Goal: Task Accomplishment & Management: Complete application form

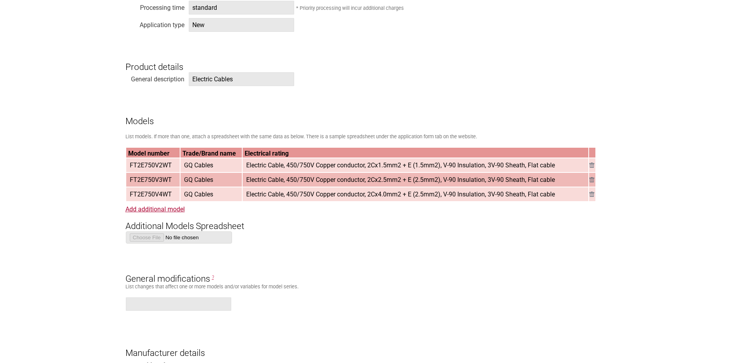
scroll to position [707, 0]
drag, startPoint x: 175, startPoint y: 164, endPoint x: 129, endPoint y: 167, distance: 45.7
click at [129, 167] on td "FT2E750V2WT" at bounding box center [153, 165] width 54 height 14
copy span "FT2E750V2WT"
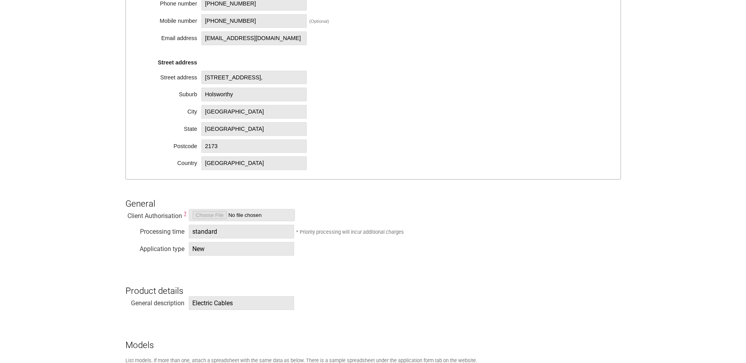
scroll to position [472, 0]
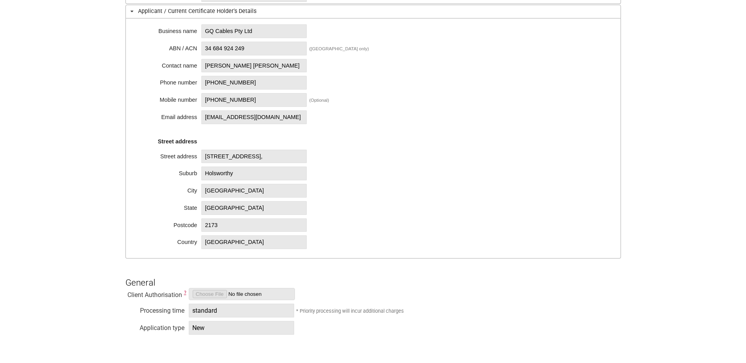
scroll to position [275, 0]
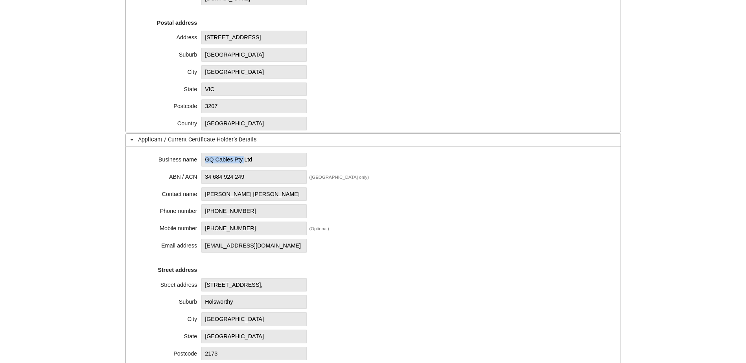
drag, startPoint x: 204, startPoint y: 160, endPoint x: 248, endPoint y: 159, distance: 43.6
click at [248, 159] on span "GQ Cables Pty Ltd" at bounding box center [253, 160] width 105 height 14
copy span "GQ Cables Pty"
drag, startPoint x: 253, startPoint y: 176, endPoint x: 206, endPoint y: 179, distance: 47.2
click at [206, 179] on span "34 684 924 249" at bounding box center [253, 177] width 105 height 14
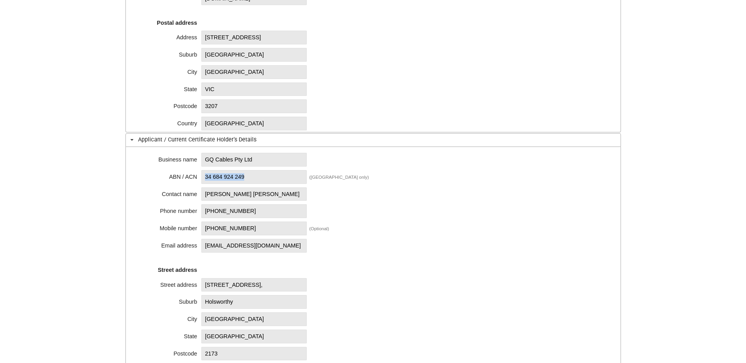
copy span "34 684 924 249"
click at [201, 160] on span "GQ Cables Pty Ltd" at bounding box center [253, 160] width 105 height 14
click at [206, 160] on span "GQ Cables Pty Ltd" at bounding box center [253, 160] width 105 height 14
drag, startPoint x: 206, startPoint y: 160, endPoint x: 237, endPoint y: 159, distance: 31.8
click at [237, 159] on span "GQ Cables Pty Ltd" at bounding box center [253, 160] width 105 height 14
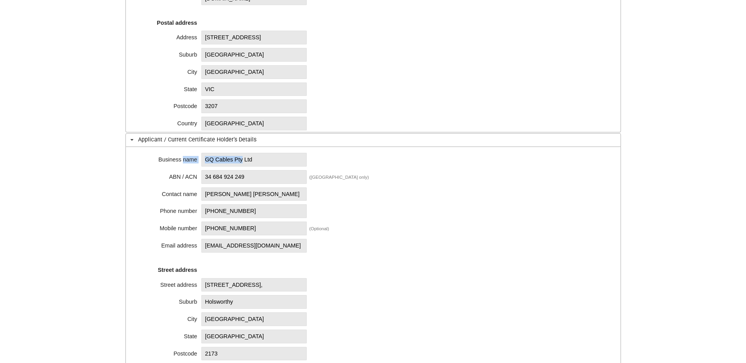
click at [230, 159] on span "GQ Cables Pty Ltd" at bounding box center [253, 160] width 105 height 14
drag, startPoint x: 206, startPoint y: 160, endPoint x: 234, endPoint y: 159, distance: 28.3
click at [234, 159] on span "GQ Cables Pty Ltd" at bounding box center [253, 160] width 105 height 14
copy span "GQ Cables"
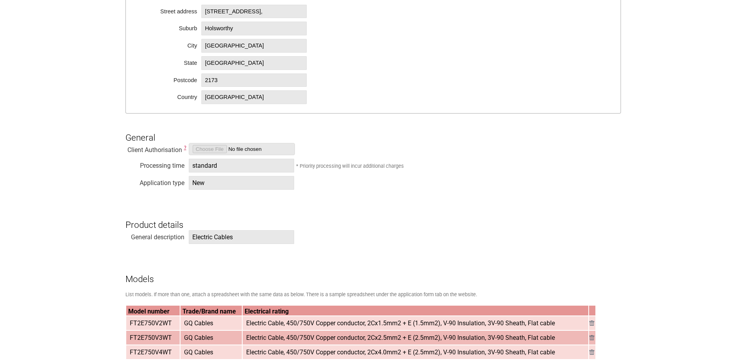
scroll to position [550, 0]
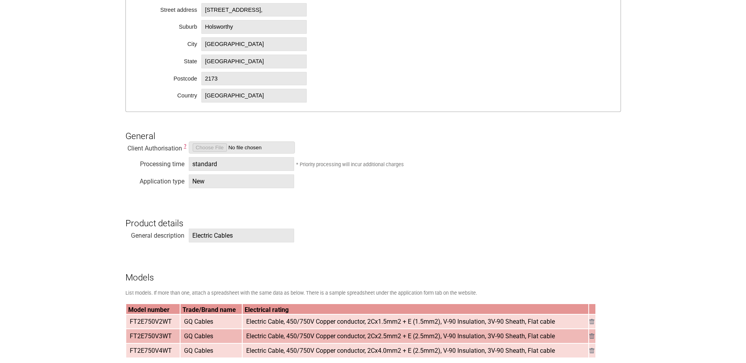
click at [230, 240] on span "Electric Cables" at bounding box center [241, 236] width 105 height 14
drag, startPoint x: 216, startPoint y: 236, endPoint x: 237, endPoint y: 237, distance: 21.6
click at [237, 237] on span "Electric Cables" at bounding box center [241, 236] width 105 height 14
copy span "Cables"
drag, startPoint x: 129, startPoint y: 322, endPoint x: 171, endPoint y: 322, distance: 42.1
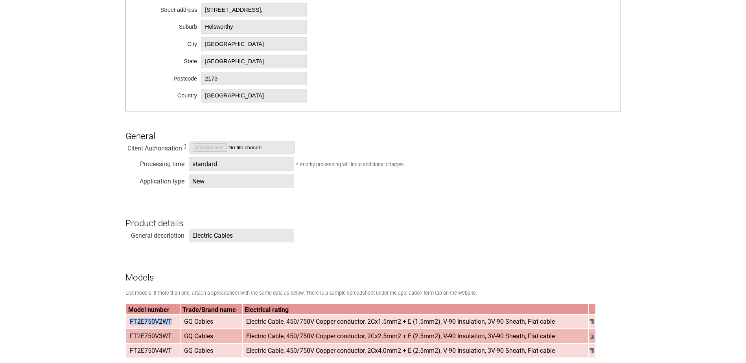
click at [171, 322] on span "FT2E750V2WT" at bounding box center [151, 321] width 48 height 13
copy span "FT2E750V2WT"
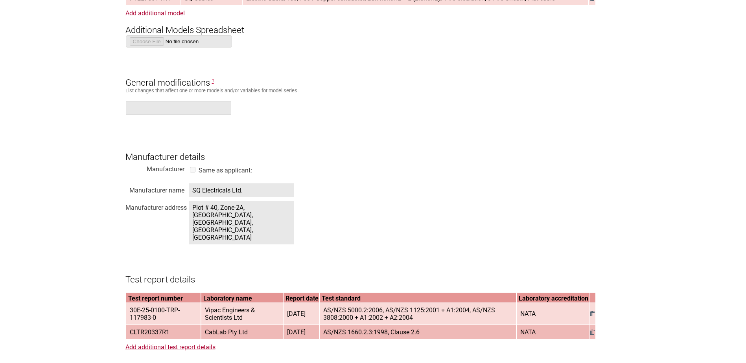
scroll to position [1100, 0]
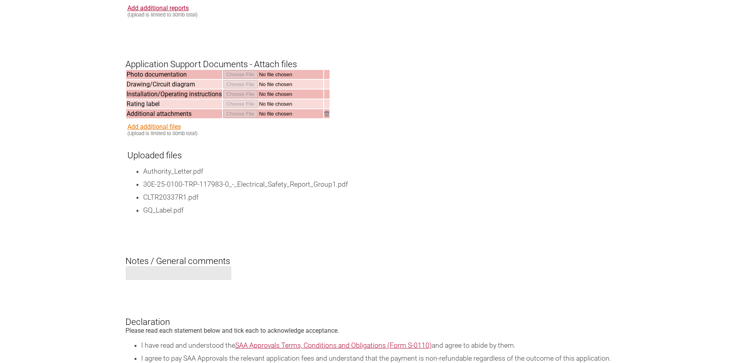
drag, startPoint x: 184, startPoint y: 145, endPoint x: 176, endPoint y: 122, distance: 24.6
click at [184, 146] on h3 "Uploaded files" at bounding box center [373, 151] width 493 height 18
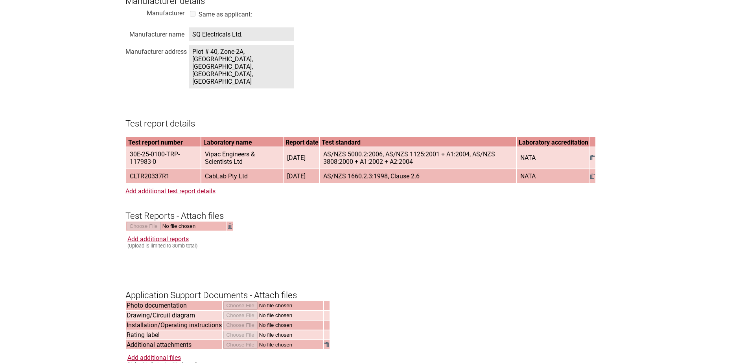
scroll to position [1054, 0]
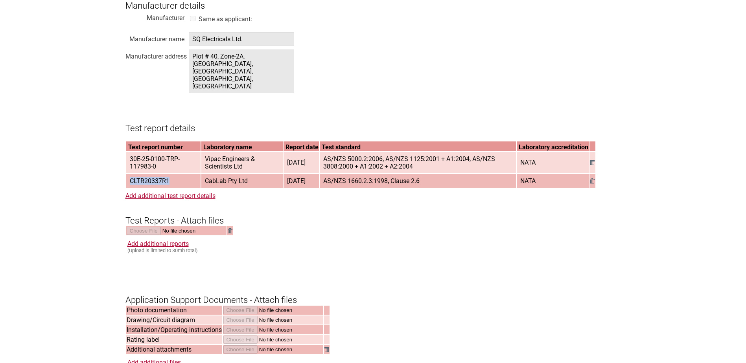
drag, startPoint x: 170, startPoint y: 172, endPoint x: 130, endPoint y: 173, distance: 39.3
click at [130, 174] on span "CLTR20337R1" at bounding box center [150, 180] width 46 height 13
copy span "CLTR20337R1"
click at [201, 110] on h3 "Test report details" at bounding box center [372, 122] width 495 height 24
drag, startPoint x: 331, startPoint y: 147, endPoint x: 423, endPoint y: 154, distance: 92.7
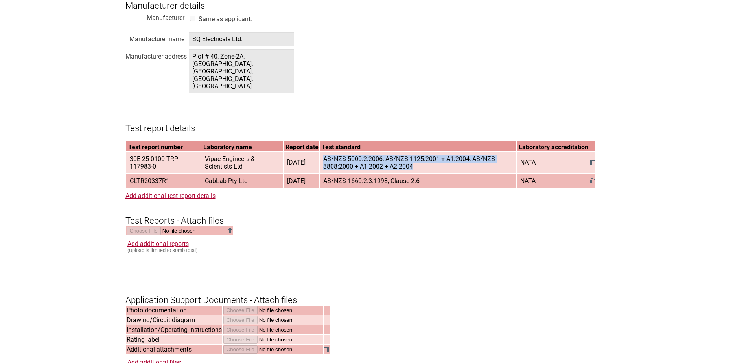
click at [423, 154] on span "AS/NZS 5000.2:2006, AS/NZS 1125:2001 + A1:2004, AS/NZS 3808:2000 + A1:2002 + A2…" at bounding box center [418, 162] width 196 height 20
copy span "AS/NZS 5000.2:2006, AS/NZS 1125:2001 + A1:2004, AS/NZS 3808:2000 + A1:2002 + A2…"
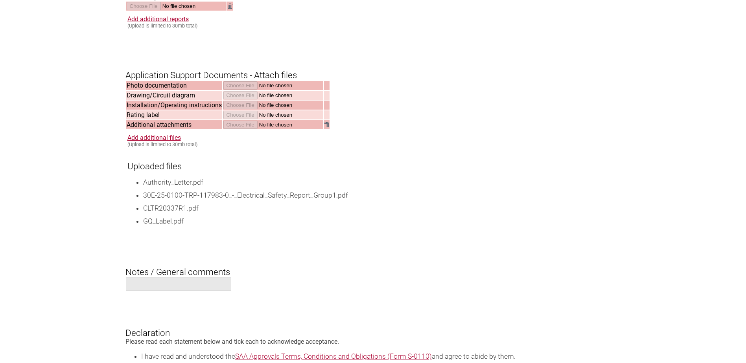
scroll to position [1290, 0]
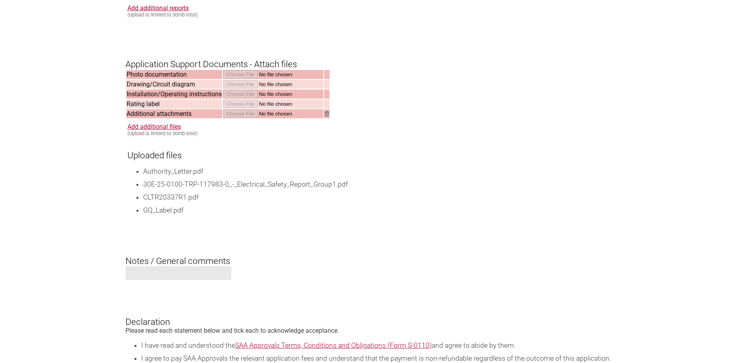
click at [240, 167] on li "Authority_Letter.pdf" at bounding box center [381, 172] width 477 height 10
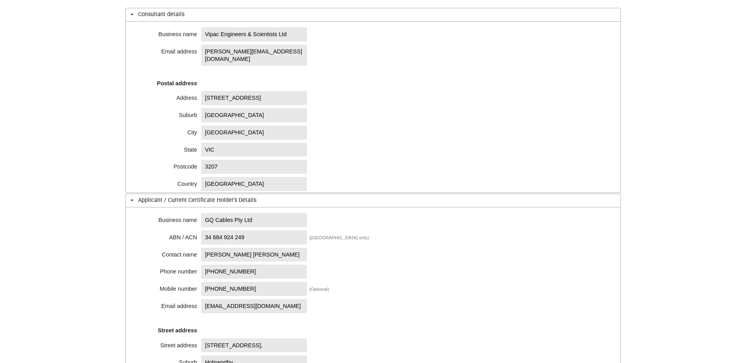
scroll to position [111, 0]
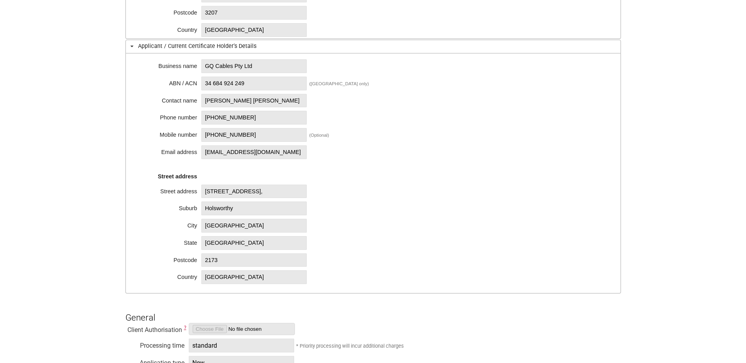
scroll to position [358, 0]
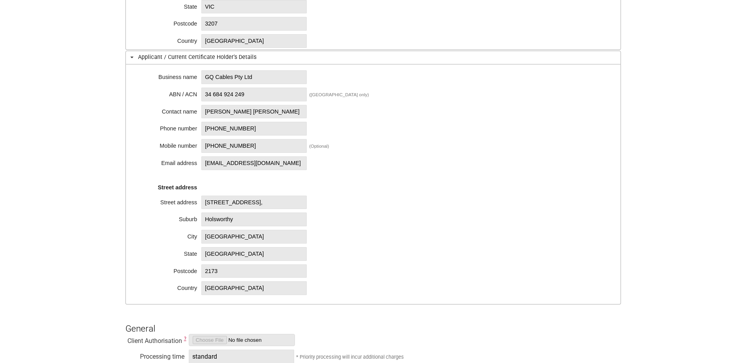
click at [507, 91] on div "Business name GQ Cables Pty Ltd ABN / ACN 34 684 924 249 ([GEOGRAPHIC_DATA] onl…" at bounding box center [372, 184] width 495 height 240
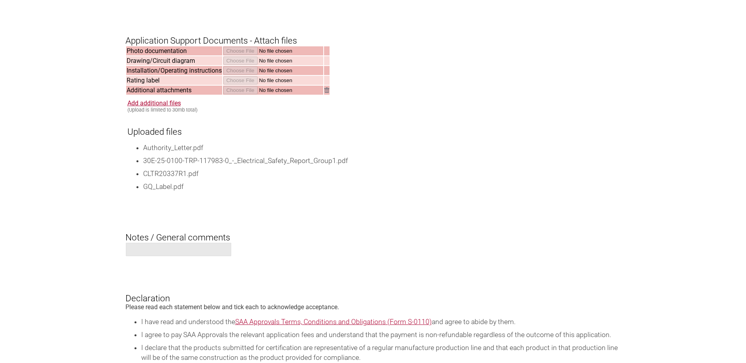
scroll to position [1379, 0]
